Goal: Task Accomplishment & Management: Manage account settings

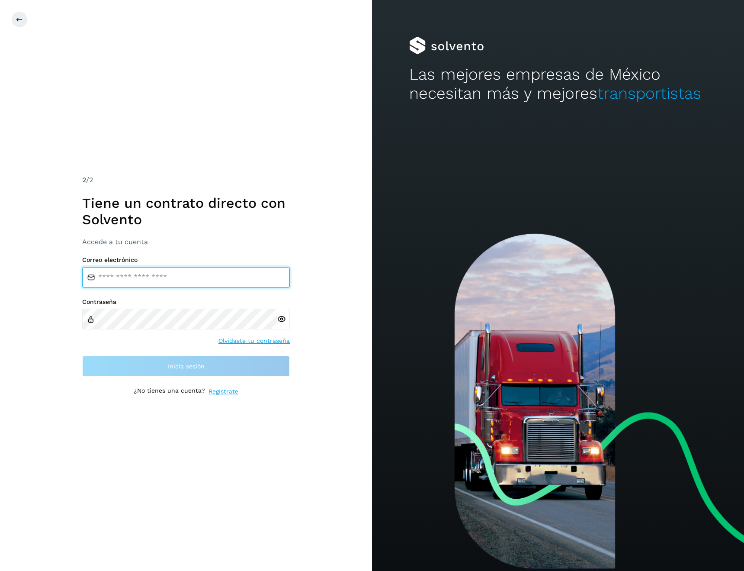
type input "**********"
click at [158, 347] on div "**********" at bounding box center [186, 316] width 208 height 121
drag, startPoint x: 225, startPoint y: 277, endPoint x: 24, endPoint y: 272, distance: 200.4
click at [24, 272] on div "**********" at bounding box center [186, 285] width 372 height 571
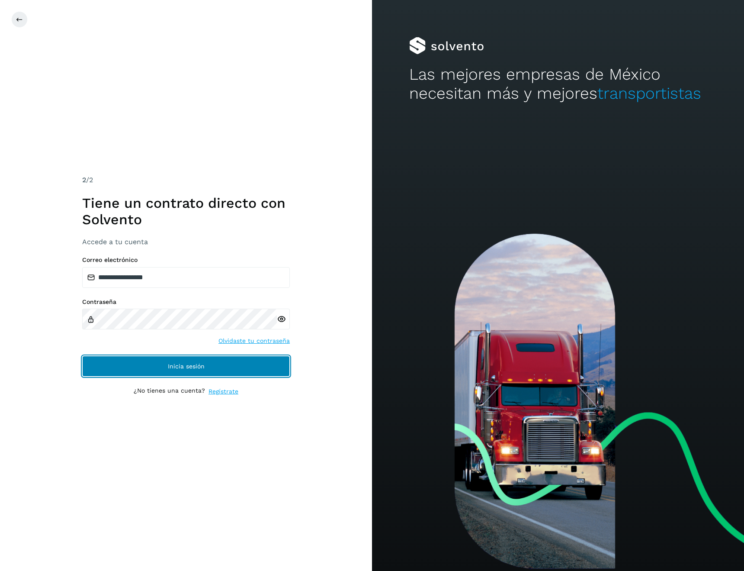
click at [183, 360] on button "Inicia sesión" at bounding box center [186, 366] width 208 height 21
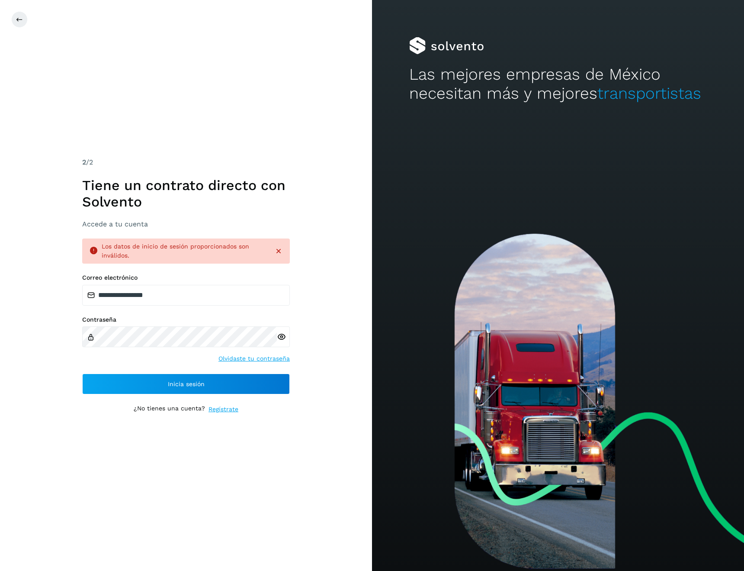
click at [280, 336] on icon at bounding box center [281, 336] width 9 height 9
drag, startPoint x: 176, startPoint y: 293, endPoint x: 66, endPoint y: 294, distance: 110.4
click at [66, 294] on div "**********" at bounding box center [186, 285] width 372 height 571
paste input "***"
type input "**********"
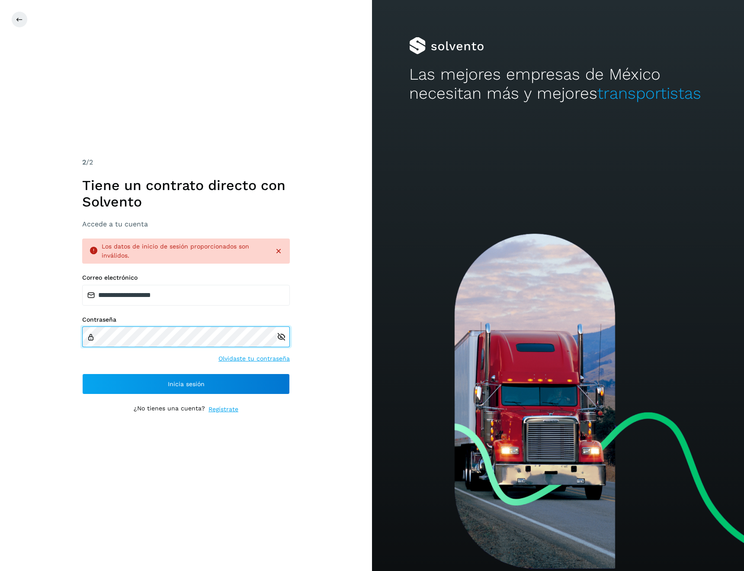
click at [62, 330] on div "**********" at bounding box center [186, 285] width 372 height 571
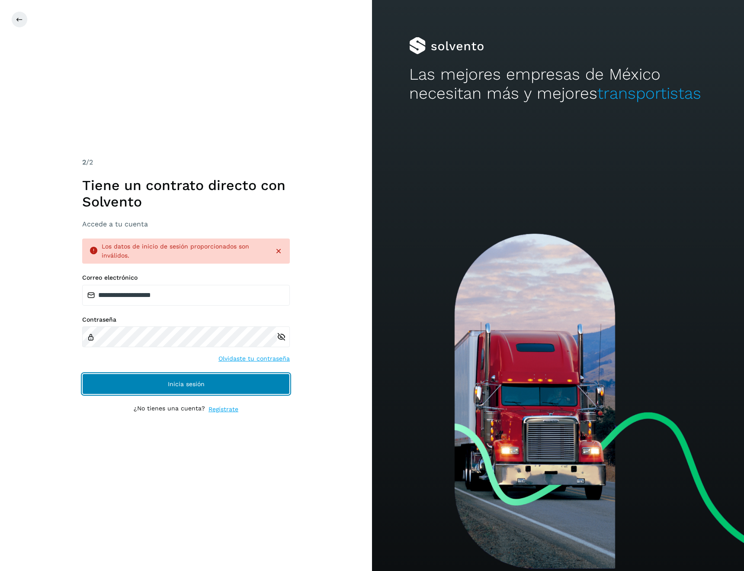
click at [176, 389] on button "Inicia sesión" at bounding box center [186, 383] width 208 height 21
click at [182, 390] on button "Inicia sesión" at bounding box center [186, 383] width 208 height 21
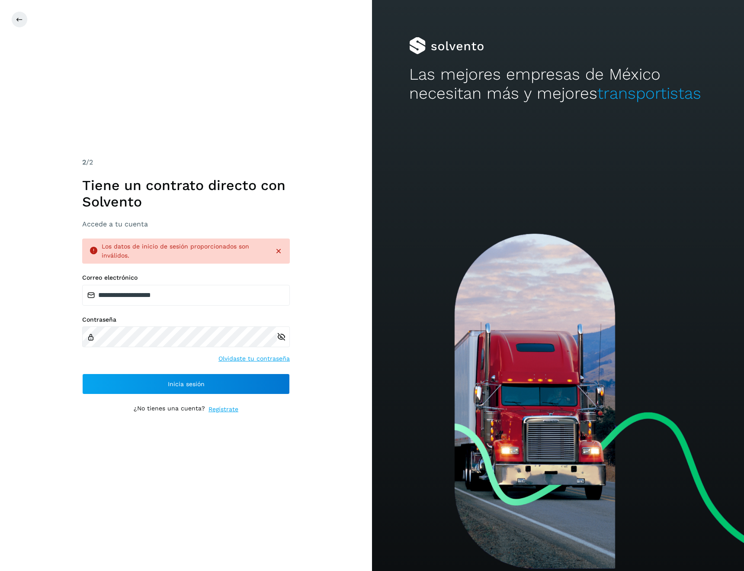
click at [279, 252] on icon at bounding box center [278, 251] width 9 height 9
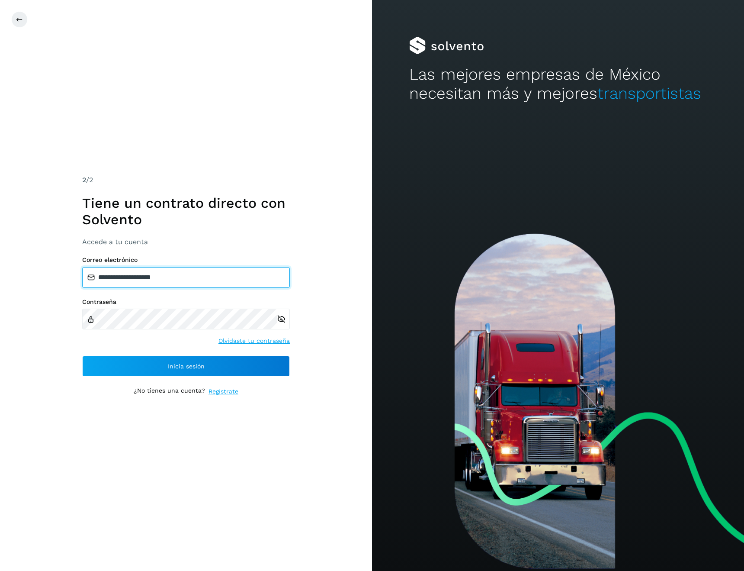
click at [190, 276] on input "**********" at bounding box center [186, 277] width 208 height 21
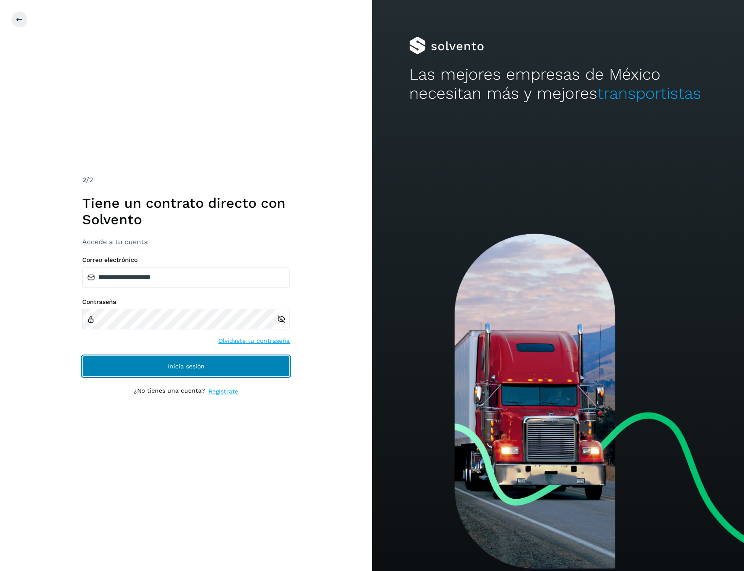
click at [170, 363] on span "Inicia sesión" at bounding box center [186, 366] width 37 height 6
click at [175, 365] on span "Inicia sesión" at bounding box center [186, 366] width 37 height 6
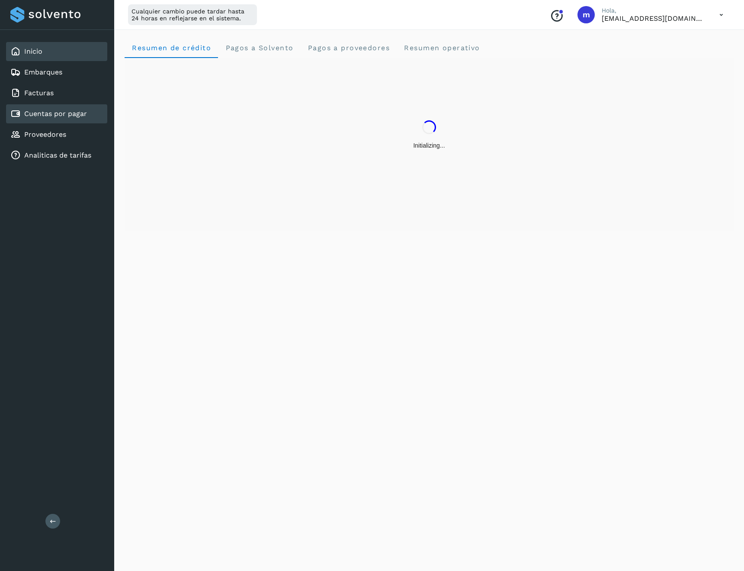
click at [62, 112] on link "Cuentas por pagar" at bounding box center [55, 113] width 63 height 8
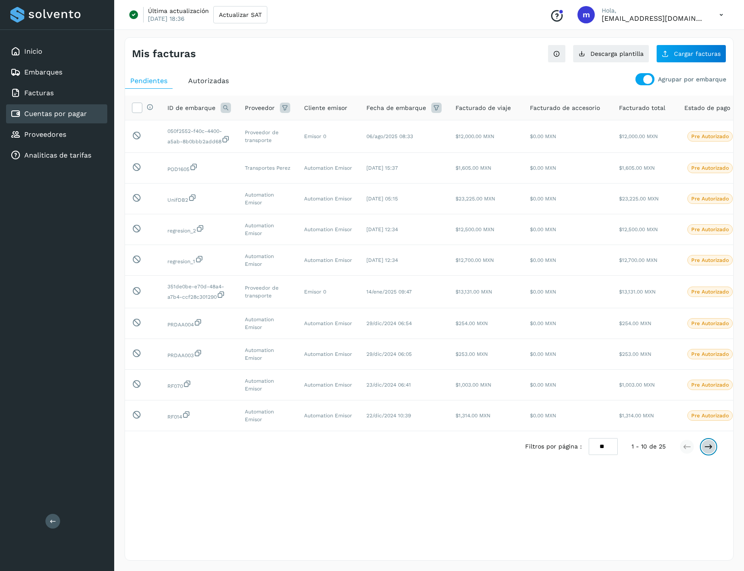
click at [709, 451] on icon at bounding box center [709, 446] width 9 height 9
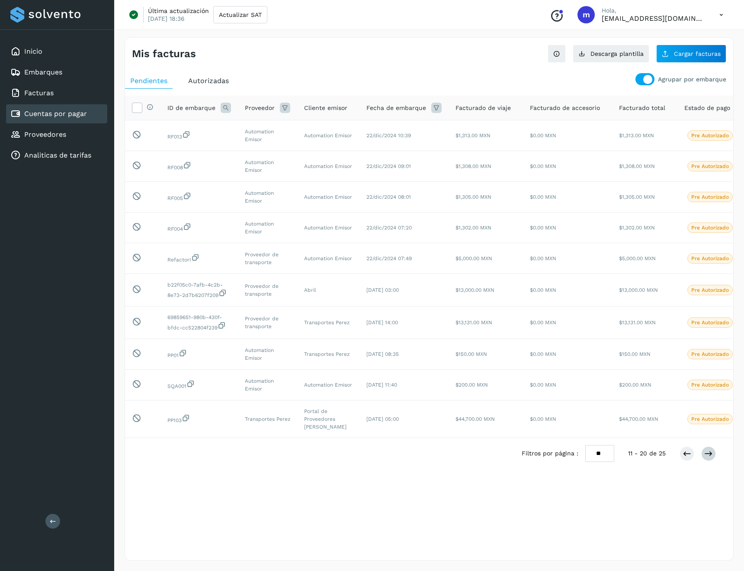
click at [709, 462] on div "Filtros por página : ** ** ** 11 - 20 de 25" at bounding box center [429, 453] width 608 height 31
click at [711, 449] on icon at bounding box center [709, 453] width 9 height 9
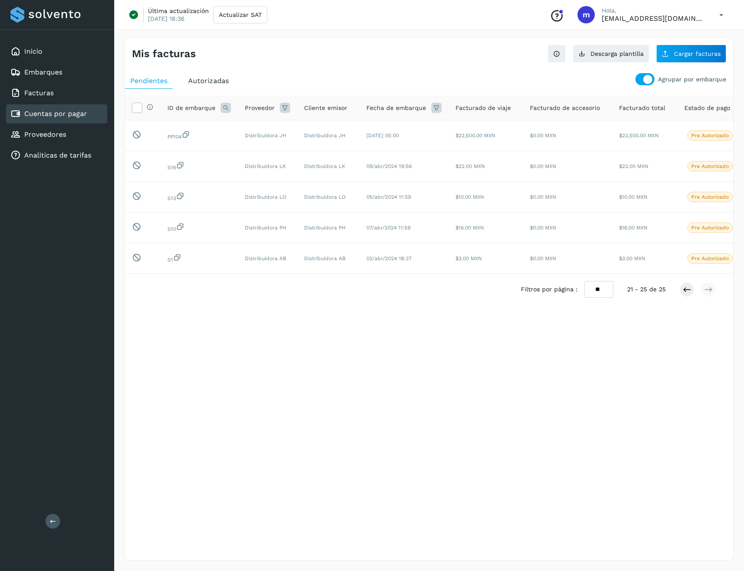
drag, startPoint x: 666, startPoint y: 292, endPoint x: 551, endPoint y: 358, distance: 132.6
click at [551, 358] on div "Mis facturas Ver instrucciones para cargar Facturas Descarga plantilla Cargar f…" at bounding box center [429, 298] width 609 height 523
click at [709, 49] on button "Cargar facturas" at bounding box center [692, 54] width 70 height 18
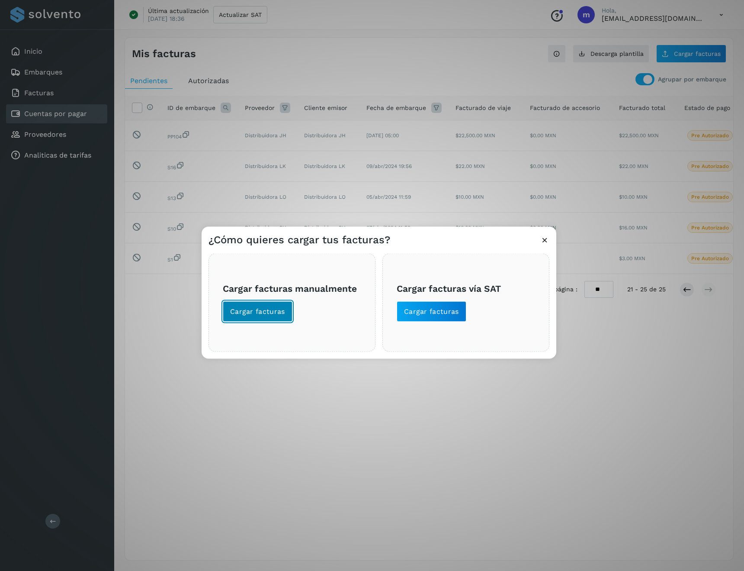
click at [259, 321] on button "Cargar facturas" at bounding box center [258, 311] width 70 height 21
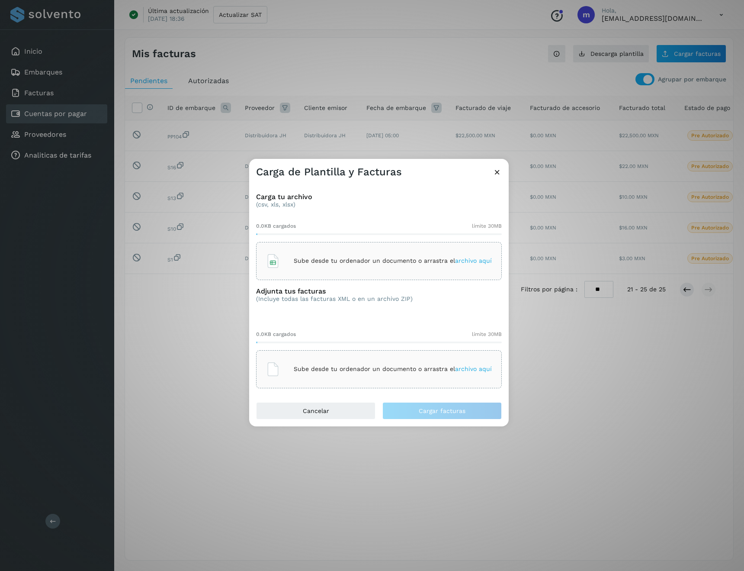
click at [499, 172] on icon at bounding box center [497, 171] width 9 height 9
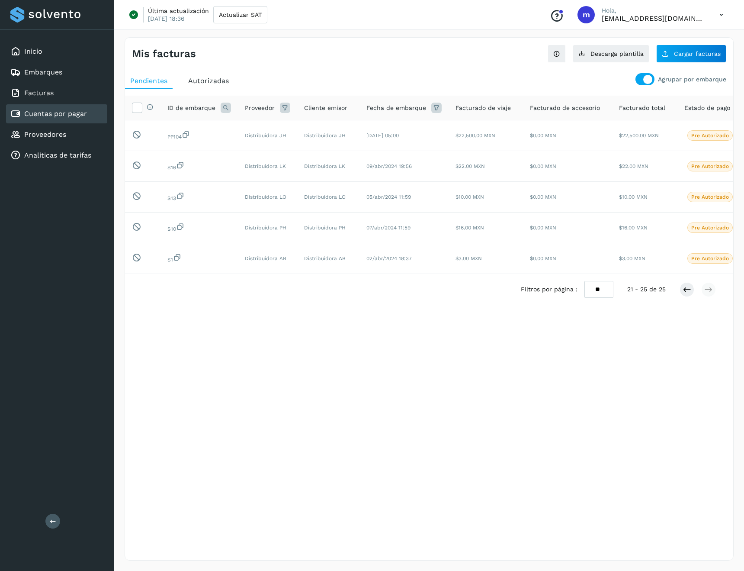
click at [696, 297] on div at bounding box center [698, 289] width 36 height 15
click at [686, 294] on icon at bounding box center [687, 289] width 9 height 9
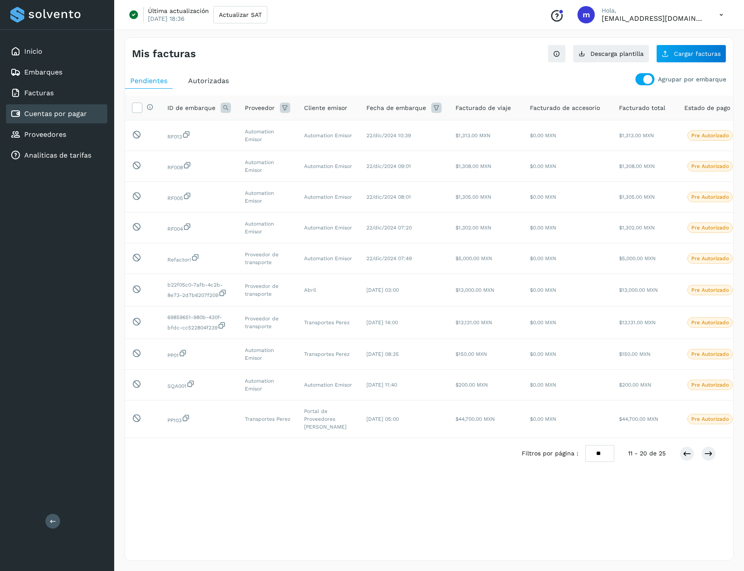
click at [212, 87] on div "Autorizadas" at bounding box center [208, 81] width 51 height 16
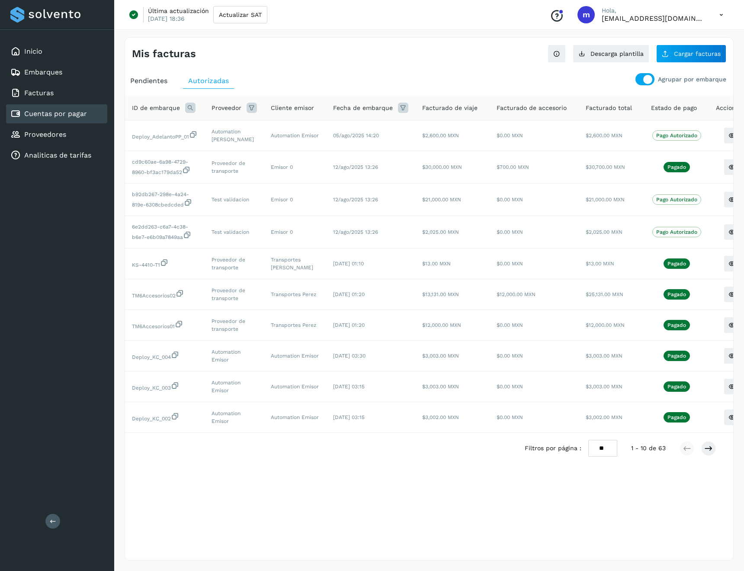
click at [161, 84] on span "Pendientes" at bounding box center [148, 81] width 37 height 8
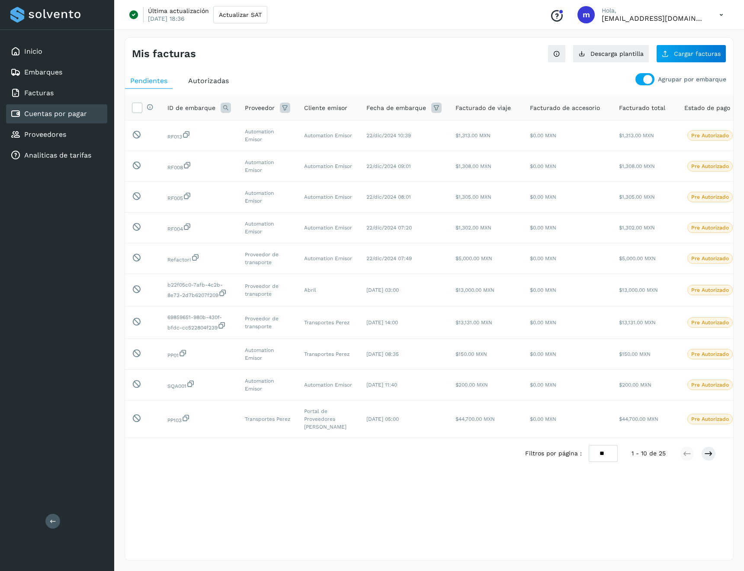
click at [193, 85] on div "Autorizadas" at bounding box center [208, 81] width 51 height 16
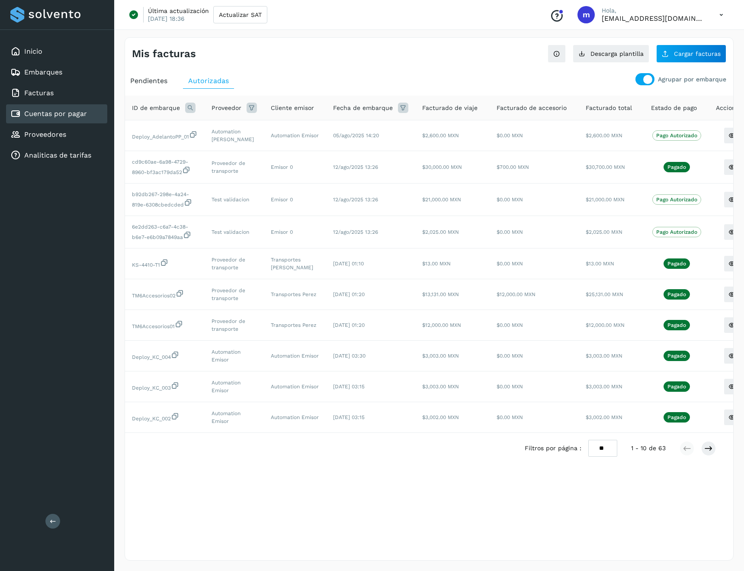
click at [161, 81] on span "Pendientes" at bounding box center [148, 81] width 37 height 8
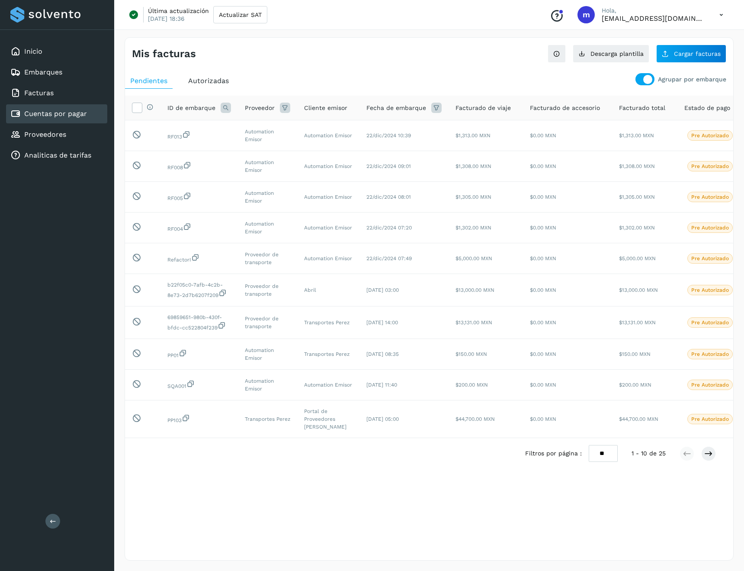
click at [209, 81] on span "Autorizadas" at bounding box center [208, 81] width 41 height 8
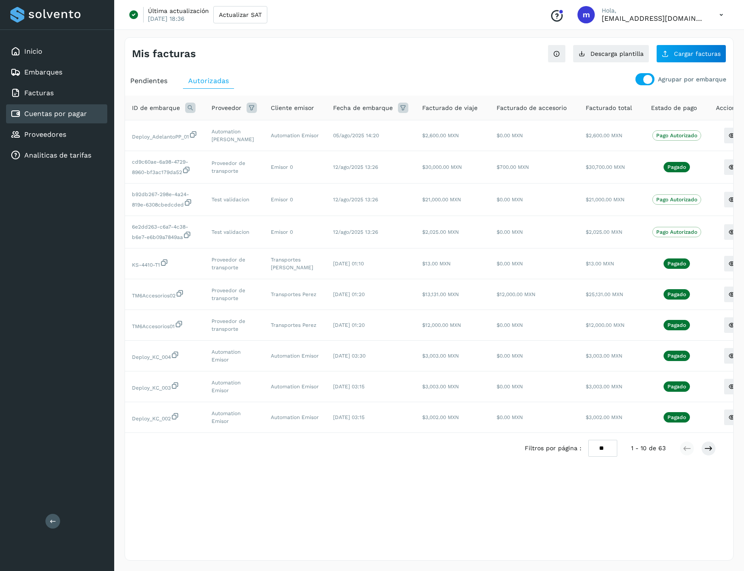
click at [641, 78] on div at bounding box center [645, 79] width 19 height 12
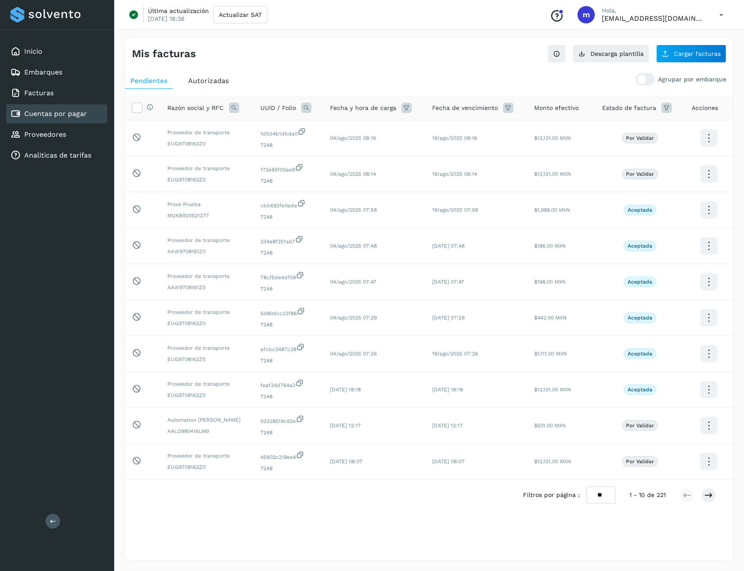
click at [648, 80] on div at bounding box center [645, 79] width 19 height 12
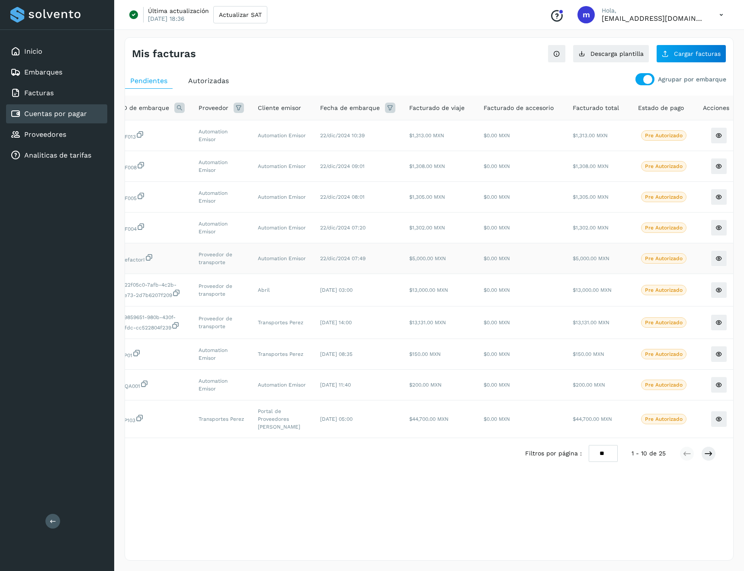
scroll to position [0, 50]
click at [707, 257] on button at bounding box center [715, 258] width 16 height 16
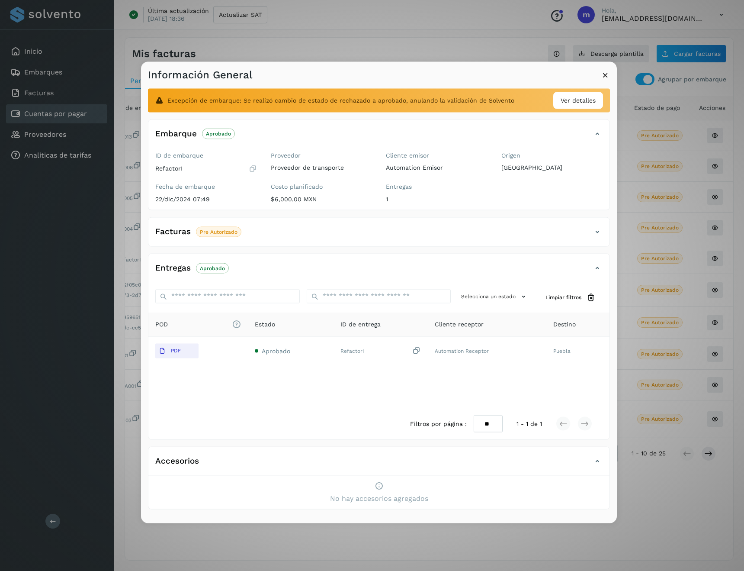
click at [602, 77] on icon at bounding box center [605, 74] width 9 height 9
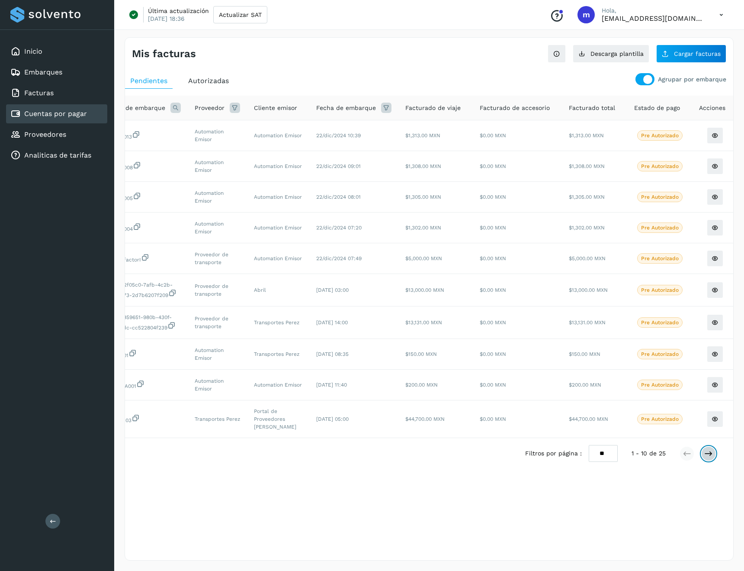
click at [706, 455] on icon at bounding box center [709, 453] width 9 height 9
click at [644, 79] on div at bounding box center [645, 79] width 19 height 12
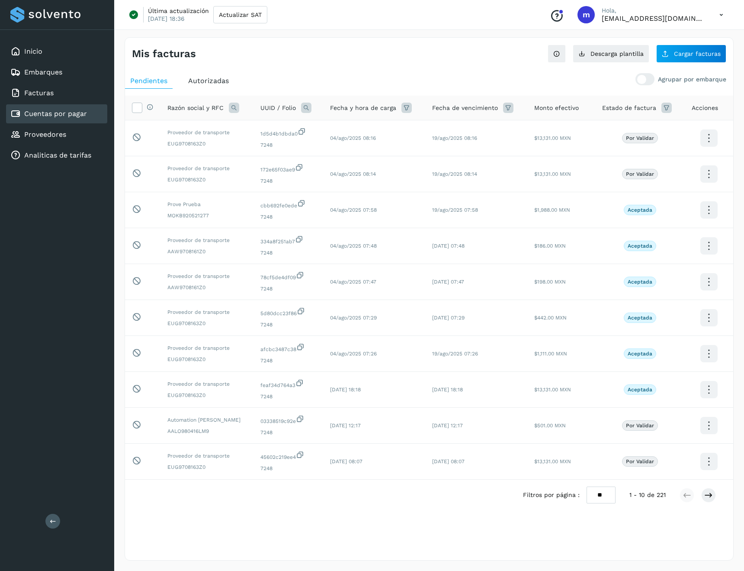
click at [665, 112] on icon at bounding box center [667, 108] width 10 height 10
click at [640, 135] on input "text" at bounding box center [603, 129] width 93 height 14
click at [428, 70] on div at bounding box center [372, 285] width 744 height 571
click at [428, 70] on div "Agrupar por embarque Pendientes Autorizadas Selecciona todas las facturas dispo…" at bounding box center [429, 306] width 608 height 473
click at [206, 90] on div "Selecciona todas las facturas disponibles para autorización Razón social y RFC …" at bounding box center [429, 314] width 608 height 450
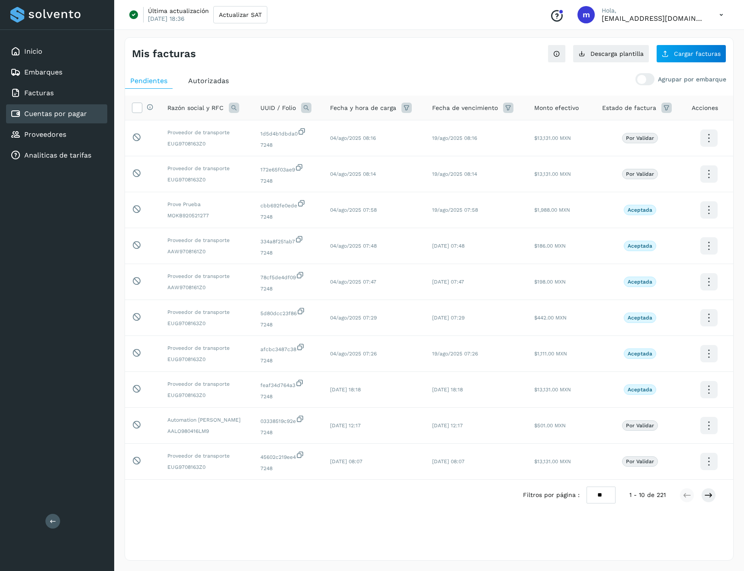
click at [203, 71] on div "Agrupar por embarque Pendientes Autorizadas Selecciona todas las facturas dispo…" at bounding box center [429, 306] width 608 height 473
click at [206, 81] on span "Autorizadas" at bounding box center [208, 81] width 41 height 8
